Goal: Check status: Check status

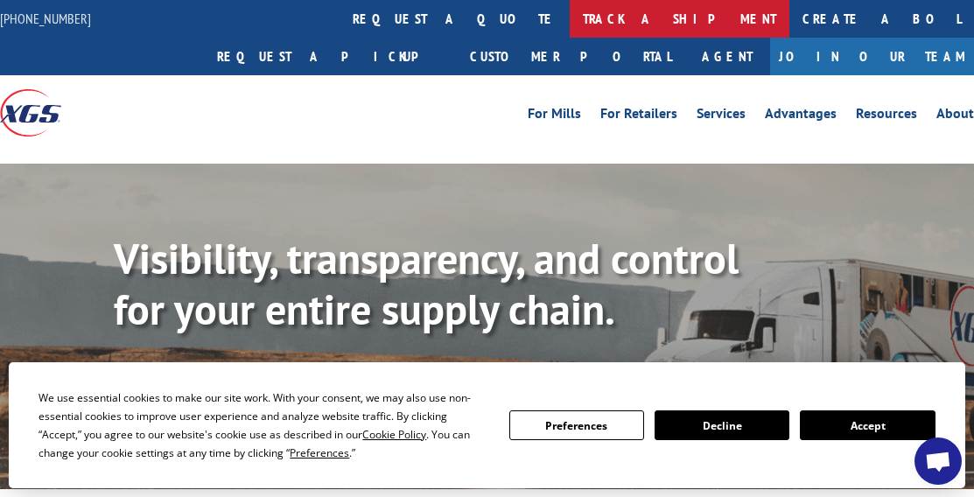
click at [569, 24] on link "track a shipment" at bounding box center [679, 19] width 220 height 38
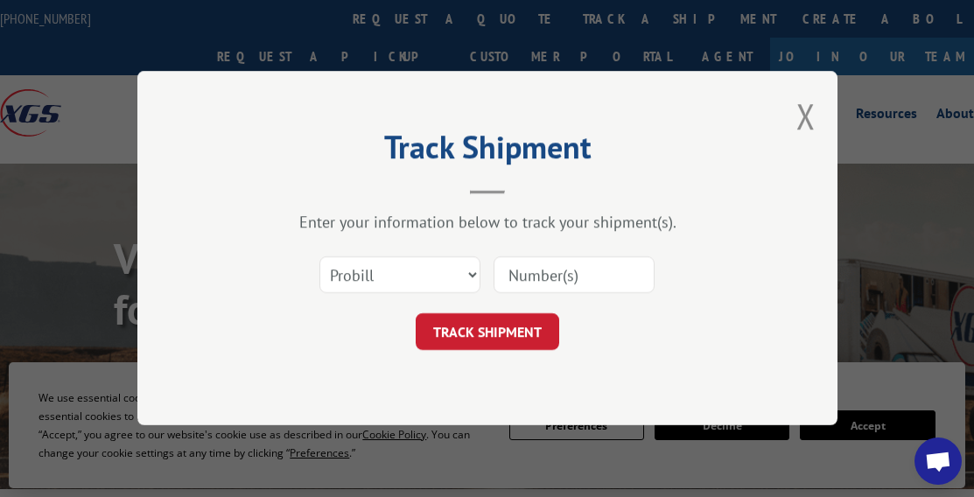
click at [531, 272] on input at bounding box center [573, 275] width 161 height 37
click at [436, 278] on select "Select category... Probill BOL PO" at bounding box center [399, 275] width 161 height 37
click at [319, 257] on select "Select category... Probill BOL PO" at bounding box center [399, 275] width 161 height 37
click at [542, 273] on input at bounding box center [573, 275] width 161 height 37
click at [517, 276] on input at bounding box center [573, 275] width 161 height 37
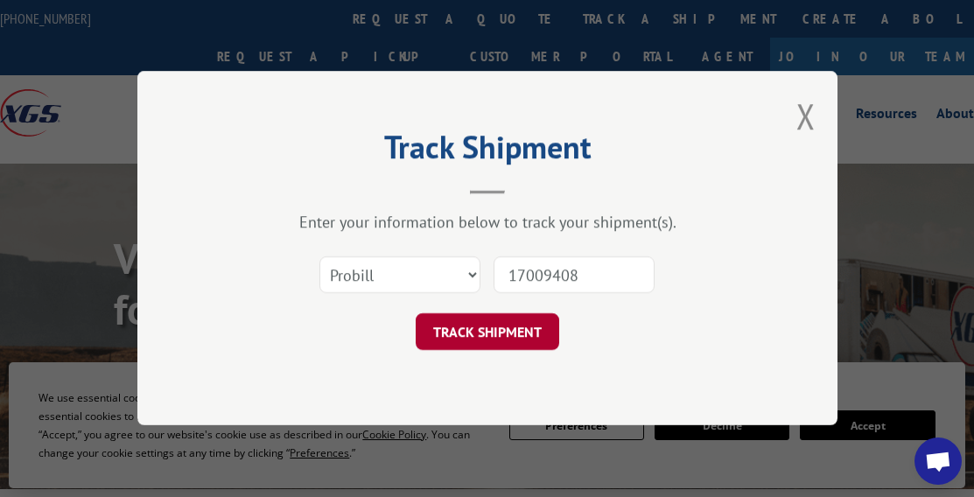
type input "17009408"
click at [513, 332] on button "TRACK SHIPMENT" at bounding box center [486, 332] width 143 height 37
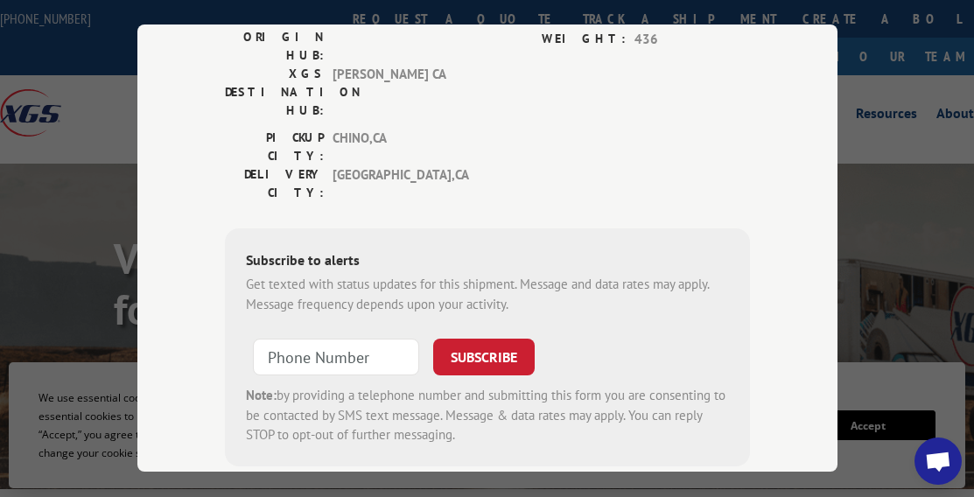
scroll to position [59, 0]
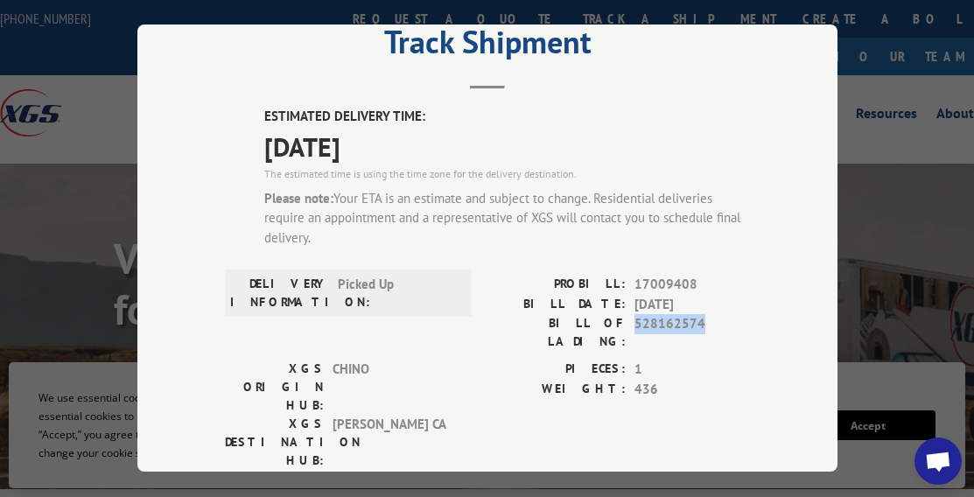
drag, startPoint x: 626, startPoint y: 318, endPoint x: 698, endPoint y: 322, distance: 71.9
click at [698, 322] on div "BILL OF LADING: 528162574" at bounding box center [618, 332] width 262 height 37
drag, startPoint x: 685, startPoint y: 276, endPoint x: 629, endPoint y: 274, distance: 56.0
click at [634, 275] on span "17009408" at bounding box center [691, 285] width 115 height 20
copy span "17009408"
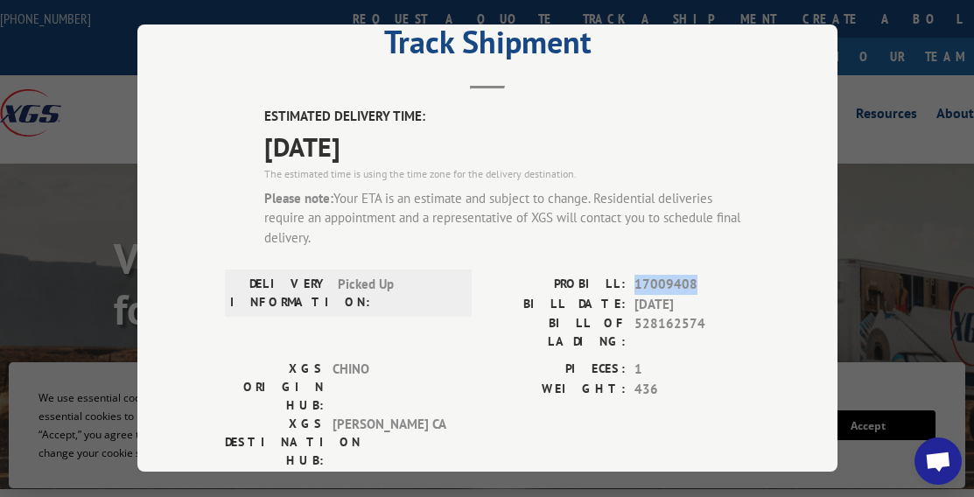
click at [688, 255] on div "ESTIMATED DELIVERY TIME: [DATE] The estimated time is using the time zone for t…" at bounding box center [487, 461] width 525 height 709
click at [689, 281] on span "17009408" at bounding box center [691, 285] width 115 height 20
drag, startPoint x: 695, startPoint y: 279, endPoint x: 628, endPoint y: 275, distance: 66.6
click at [634, 275] on span "17009408" at bounding box center [691, 285] width 115 height 20
copy span "17009408"
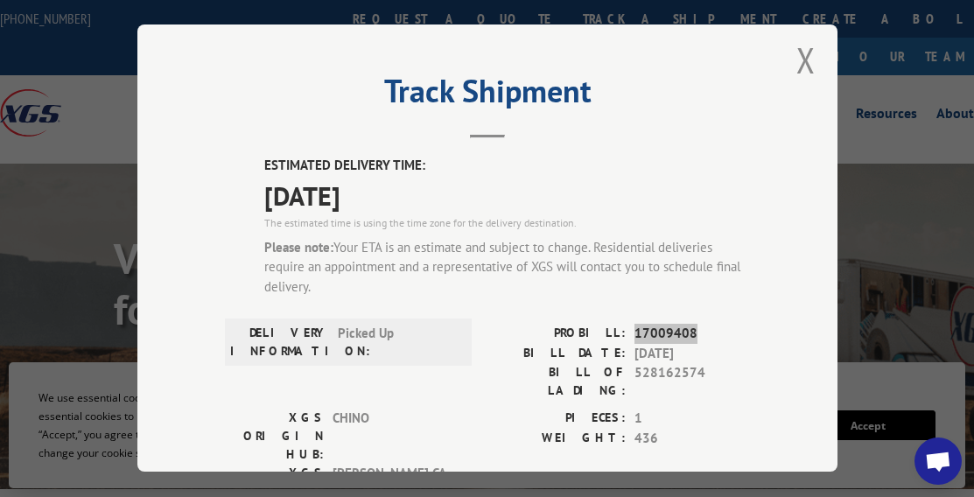
scroll to position [0, 0]
